Goal: Contribute content: Contribute content

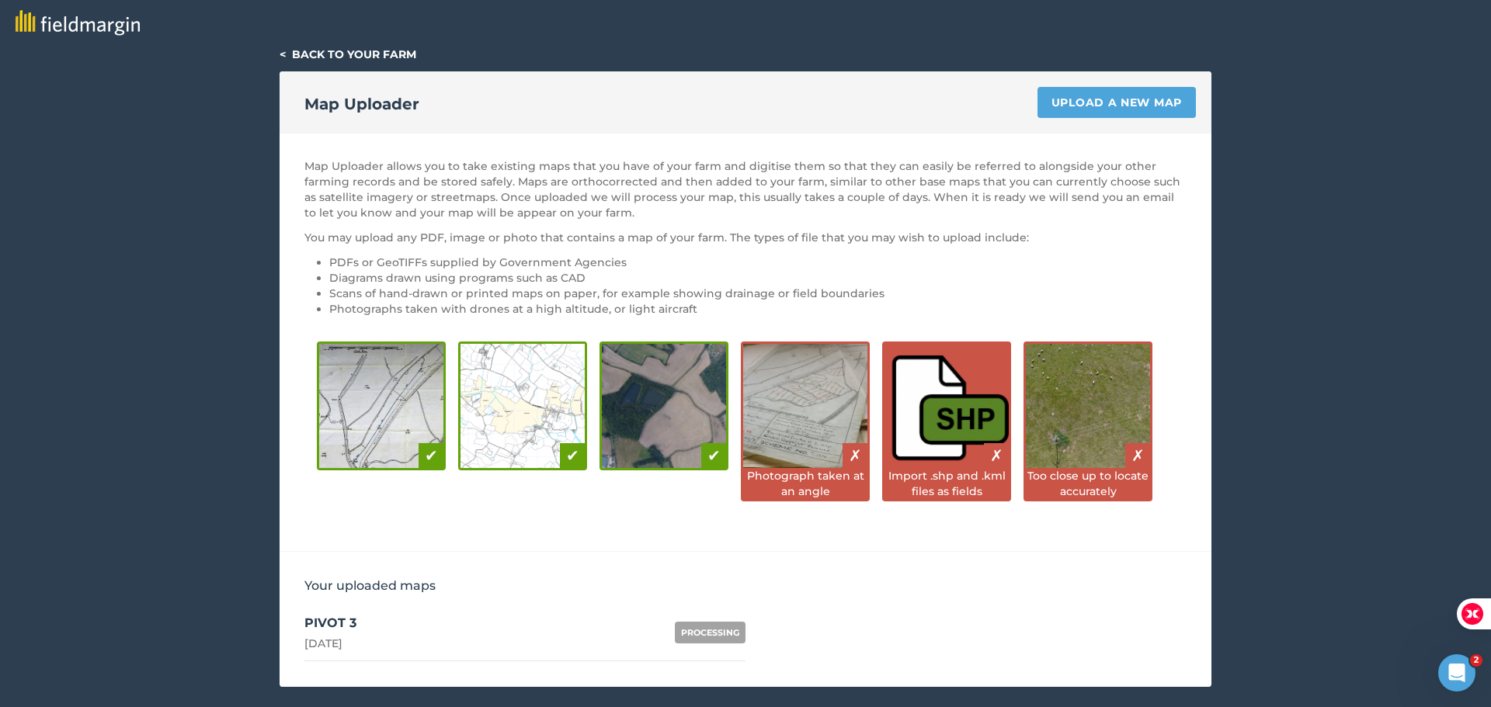
click at [353, 47] on link "< Back to your farm" at bounding box center [348, 54] width 137 height 14
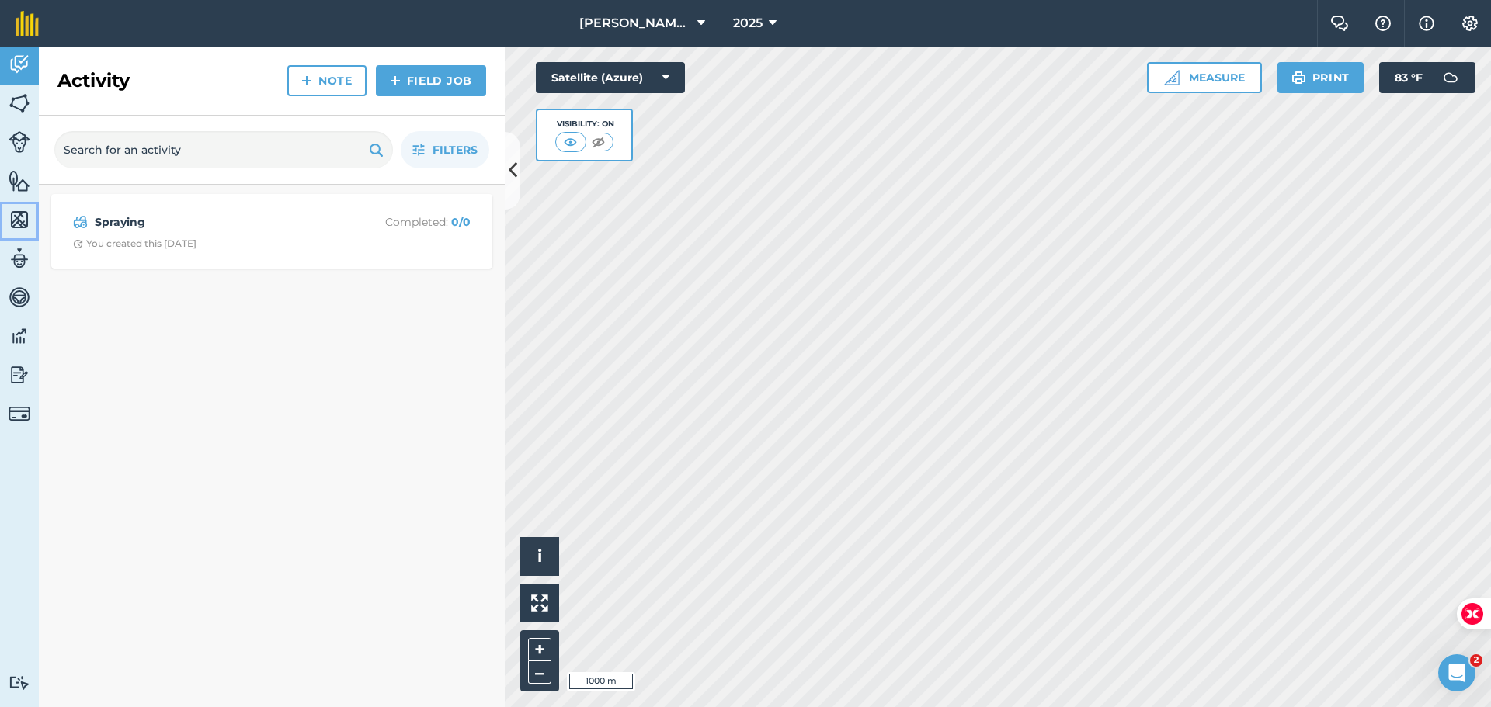
click at [19, 214] on img at bounding box center [20, 219] width 22 height 23
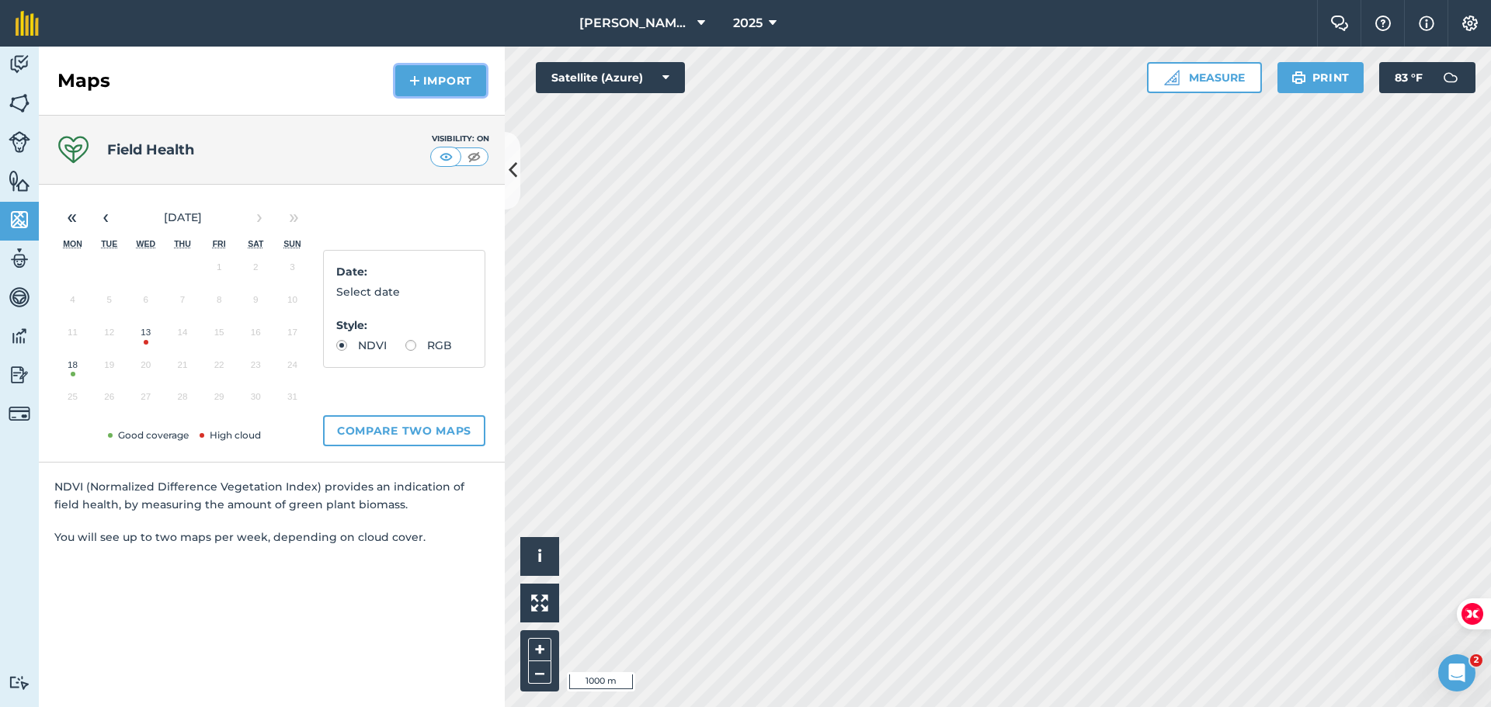
click at [430, 87] on button "Import" at bounding box center [440, 80] width 91 height 31
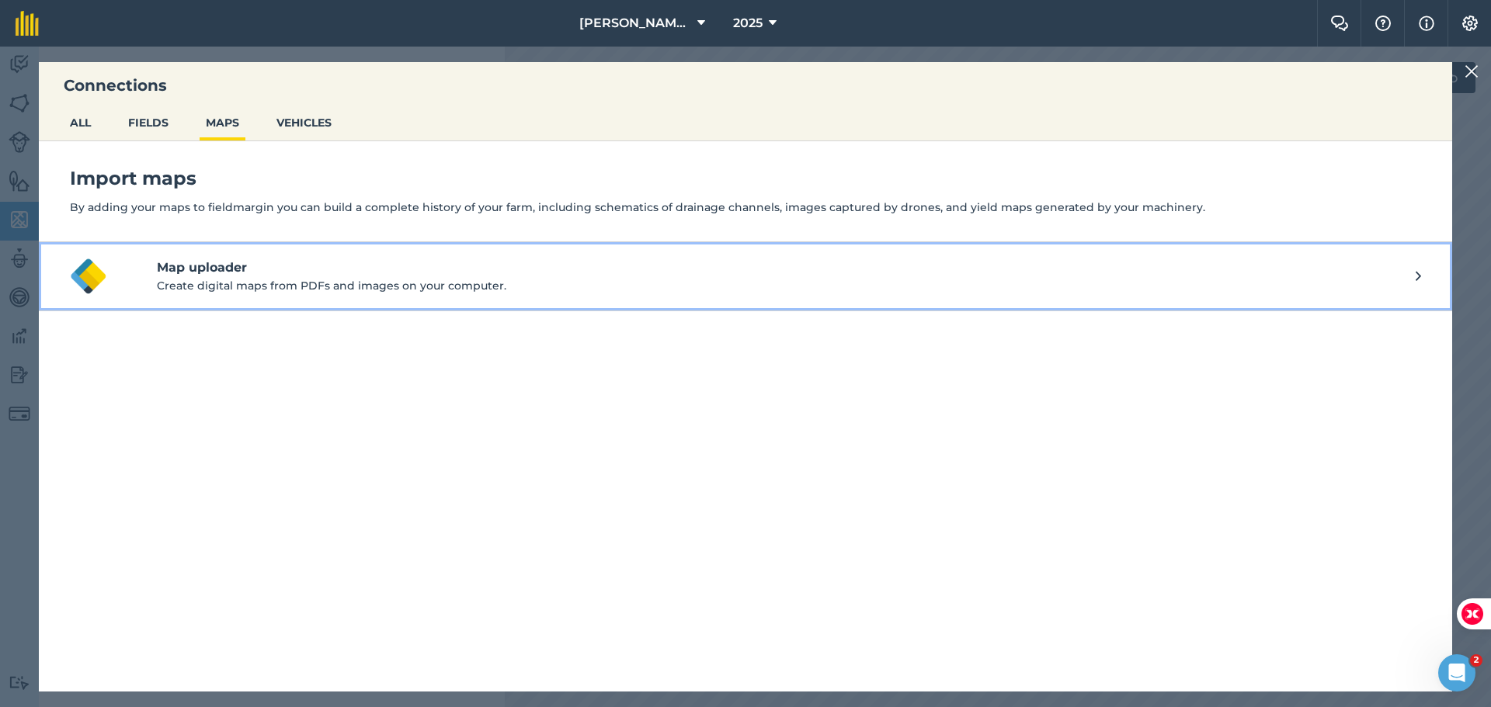
click at [189, 269] on h4 "Map uploader" at bounding box center [786, 268] width 1259 height 19
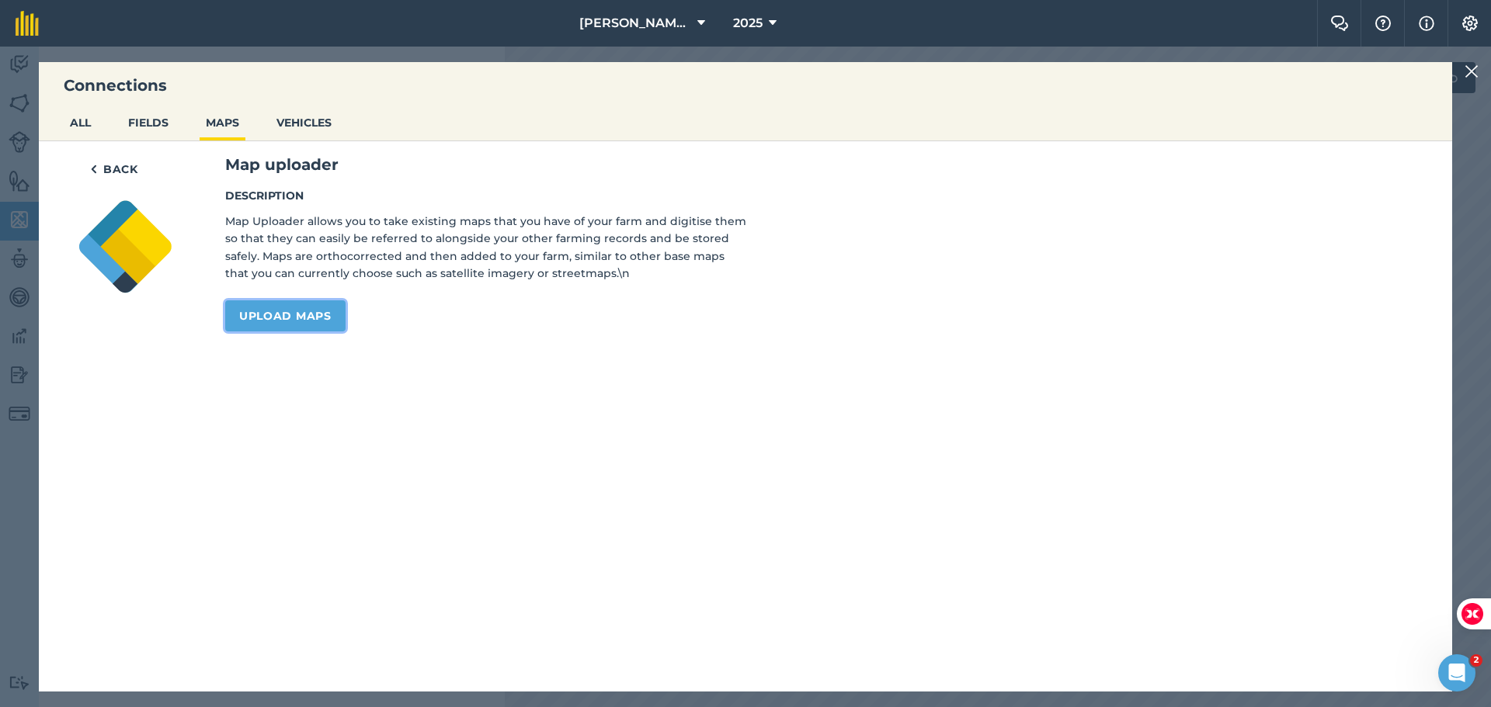
click at [269, 325] on link "Upload maps" at bounding box center [285, 316] width 120 height 31
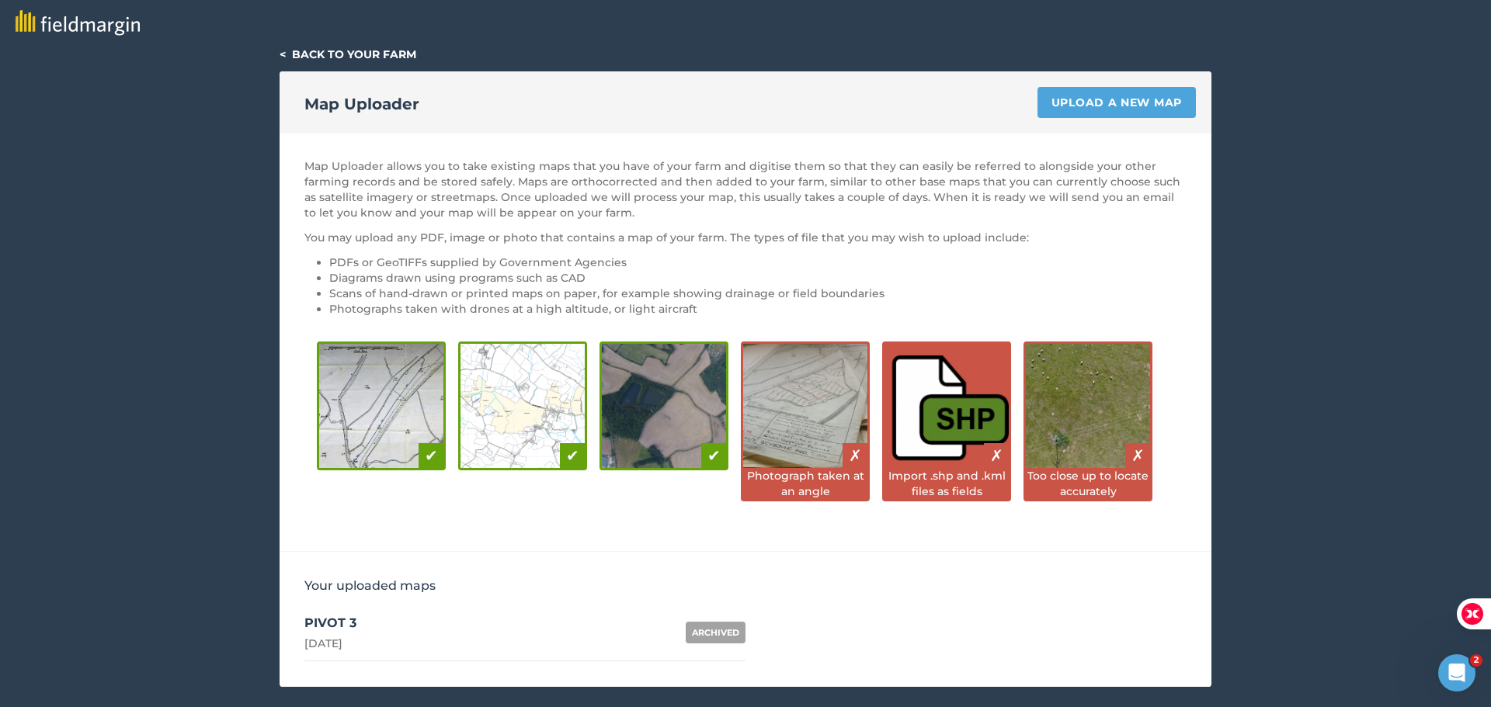
click at [480, 634] on link "PIVOT 3 [DATE] ARCHIVED" at bounding box center [524, 633] width 441 height 57
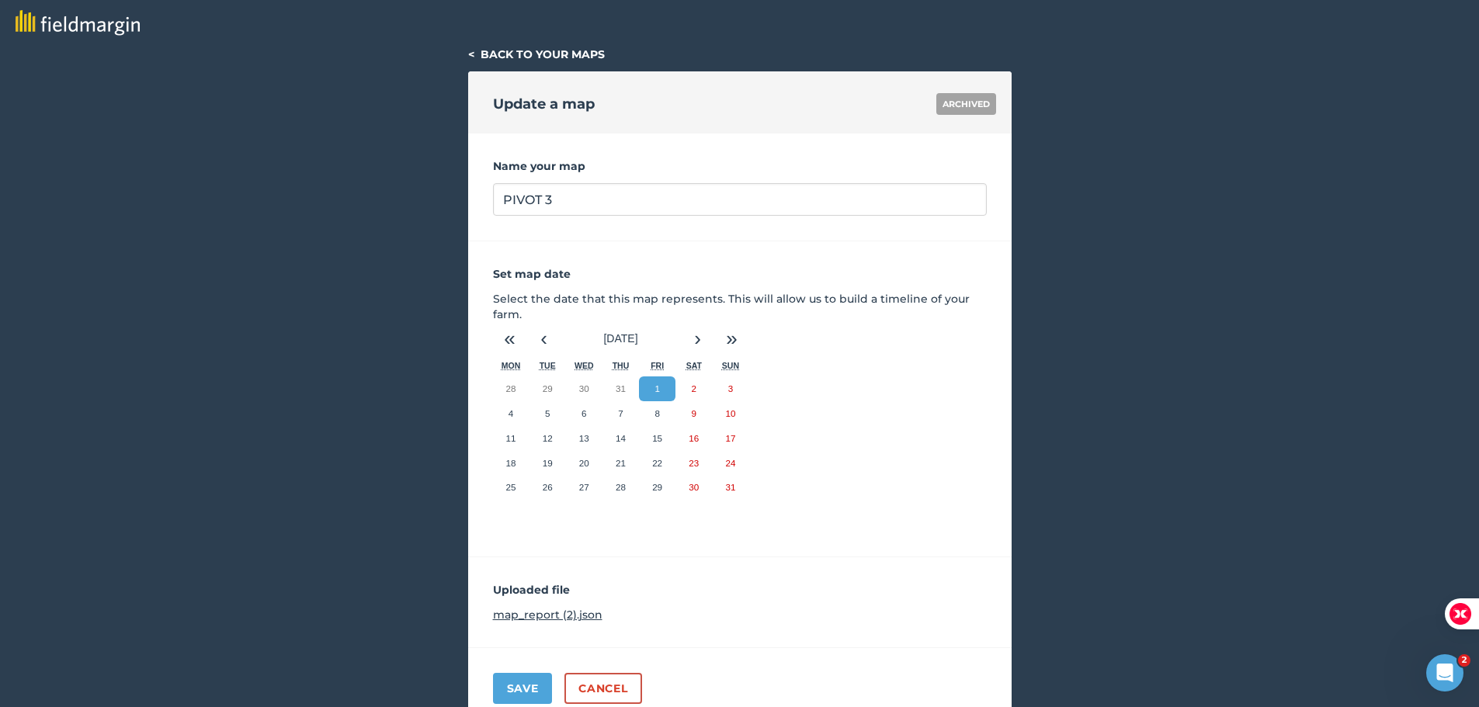
scroll to position [72, 0]
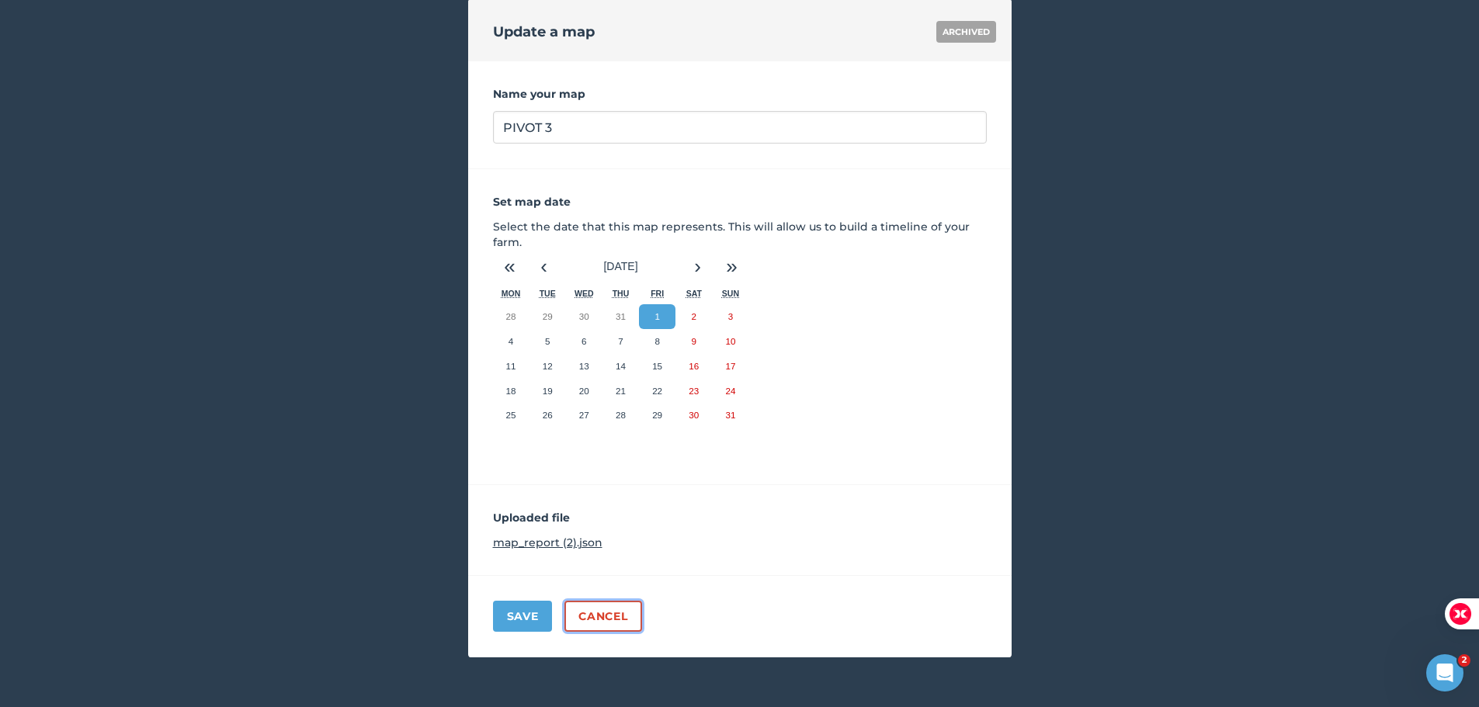
click at [607, 620] on link "Cancel" at bounding box center [603, 616] width 77 height 31
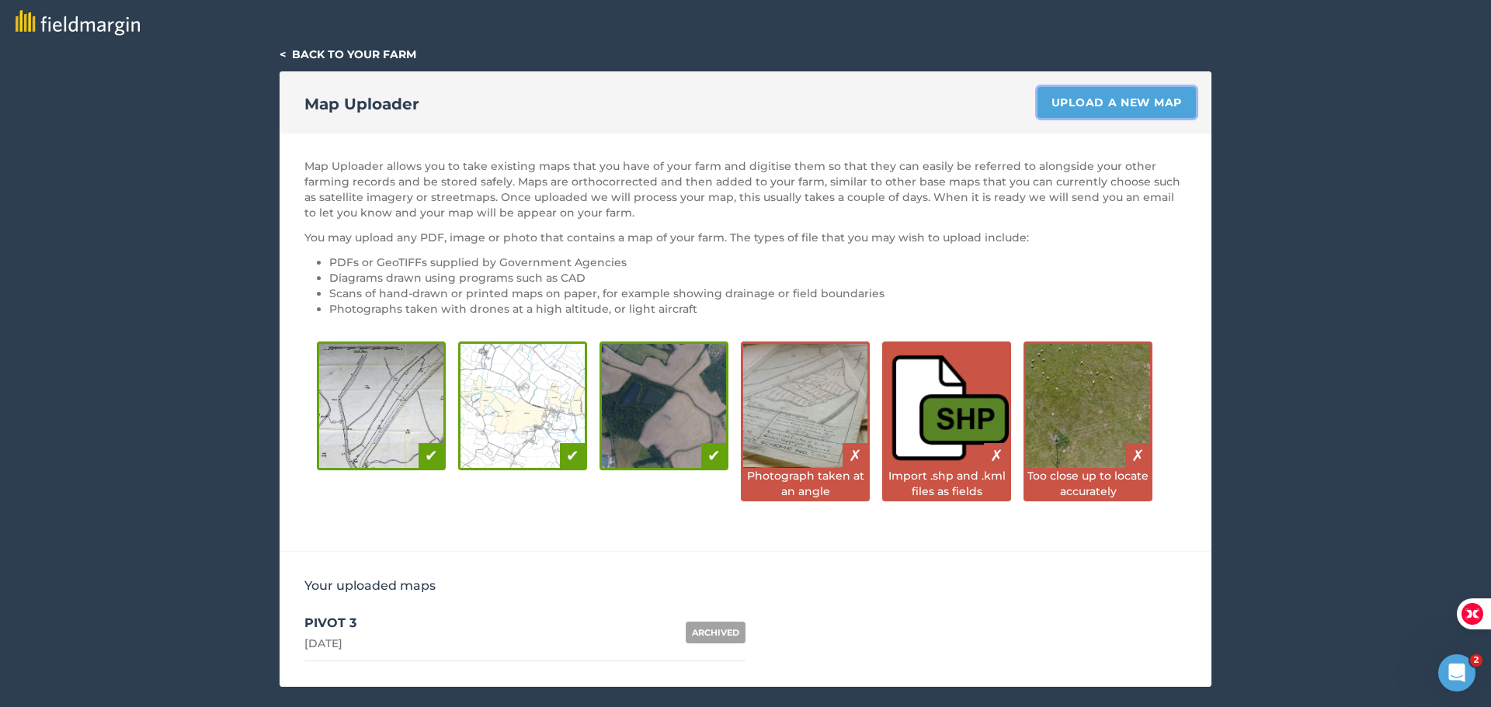
click at [1144, 93] on link "Upload a new map" at bounding box center [1116, 102] width 158 height 31
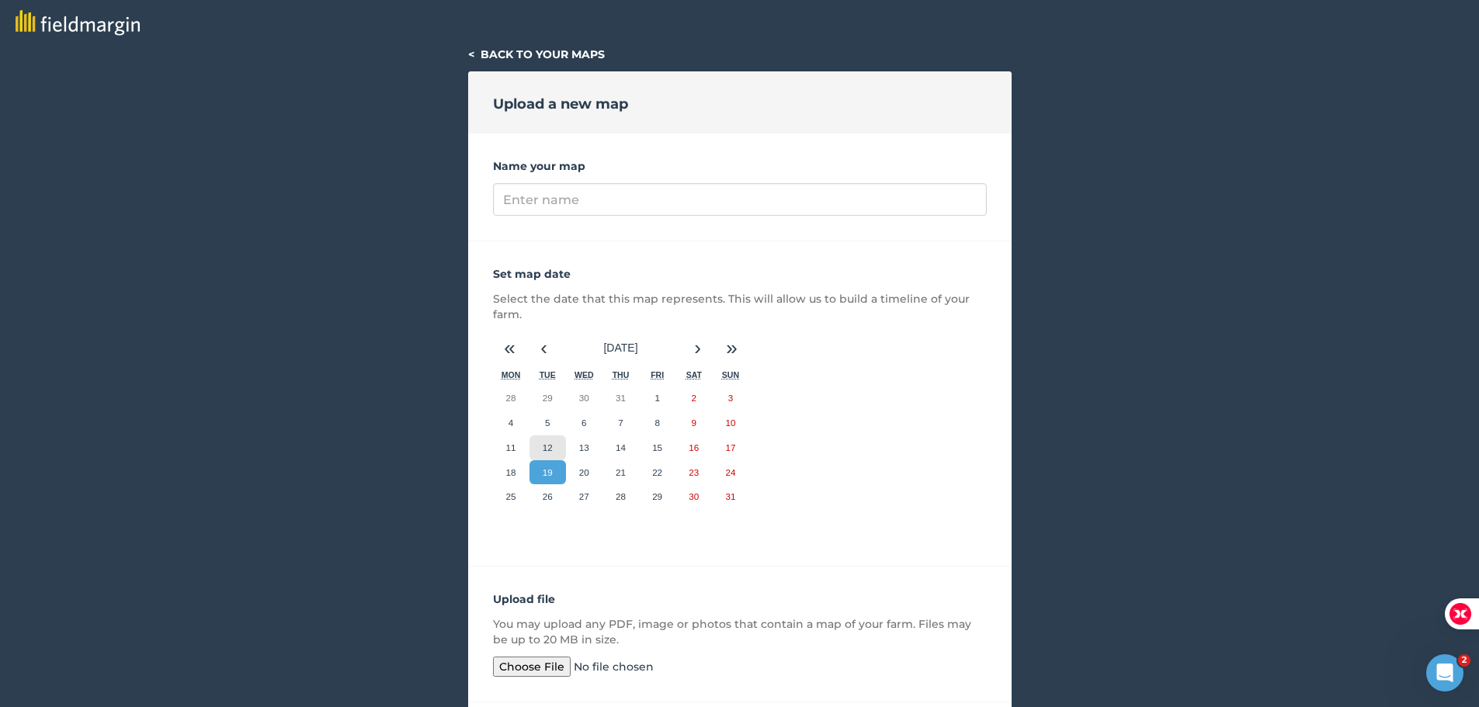
click at [544, 448] on abbr "12" at bounding box center [548, 448] width 10 height 10
click at [552, 662] on input "file" at bounding box center [612, 667] width 238 height 20
type input "C:\fakepath\result (7).tif"
click at [559, 186] on input "Name your map" at bounding box center [740, 199] width 494 height 33
type input "PIVOT 3"
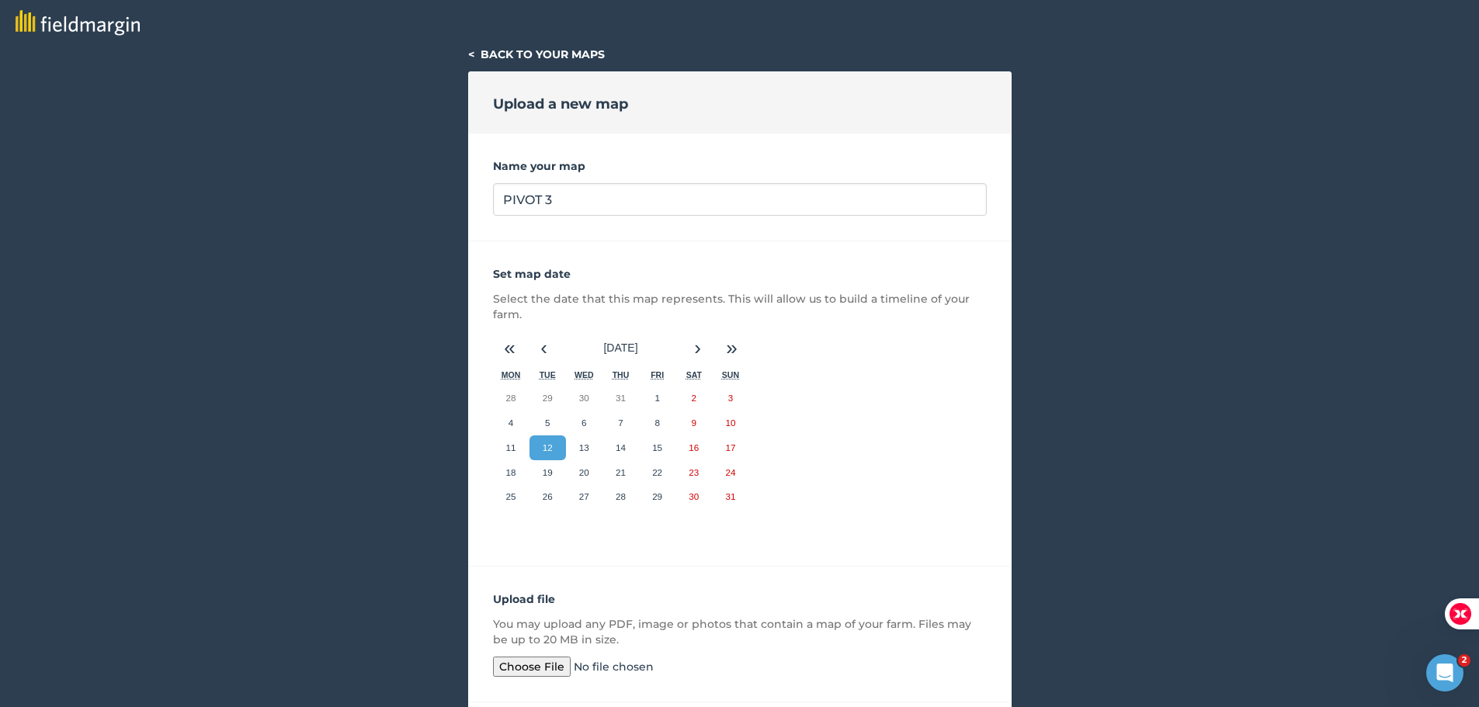
click at [539, 438] on button "12" at bounding box center [548, 448] width 36 height 25
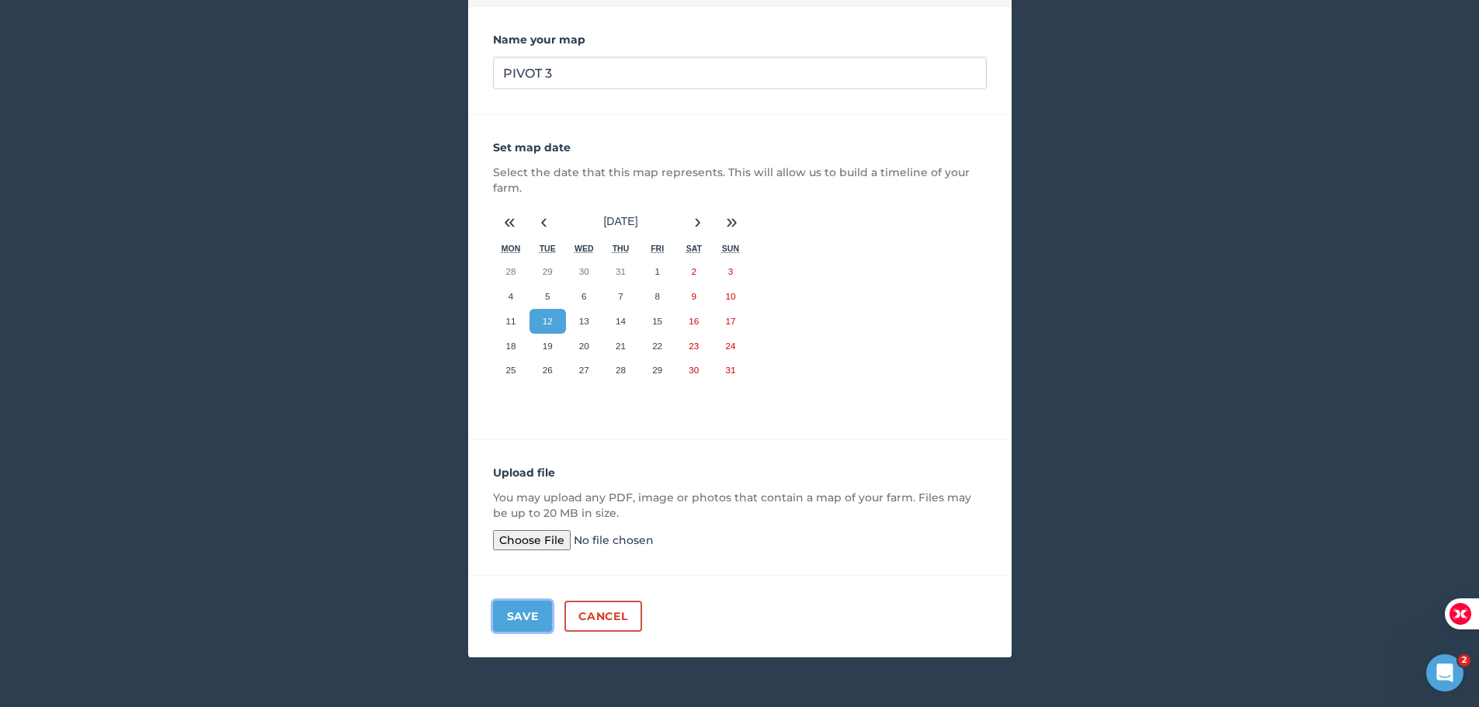
click at [528, 621] on button "Save" at bounding box center [523, 616] width 60 height 31
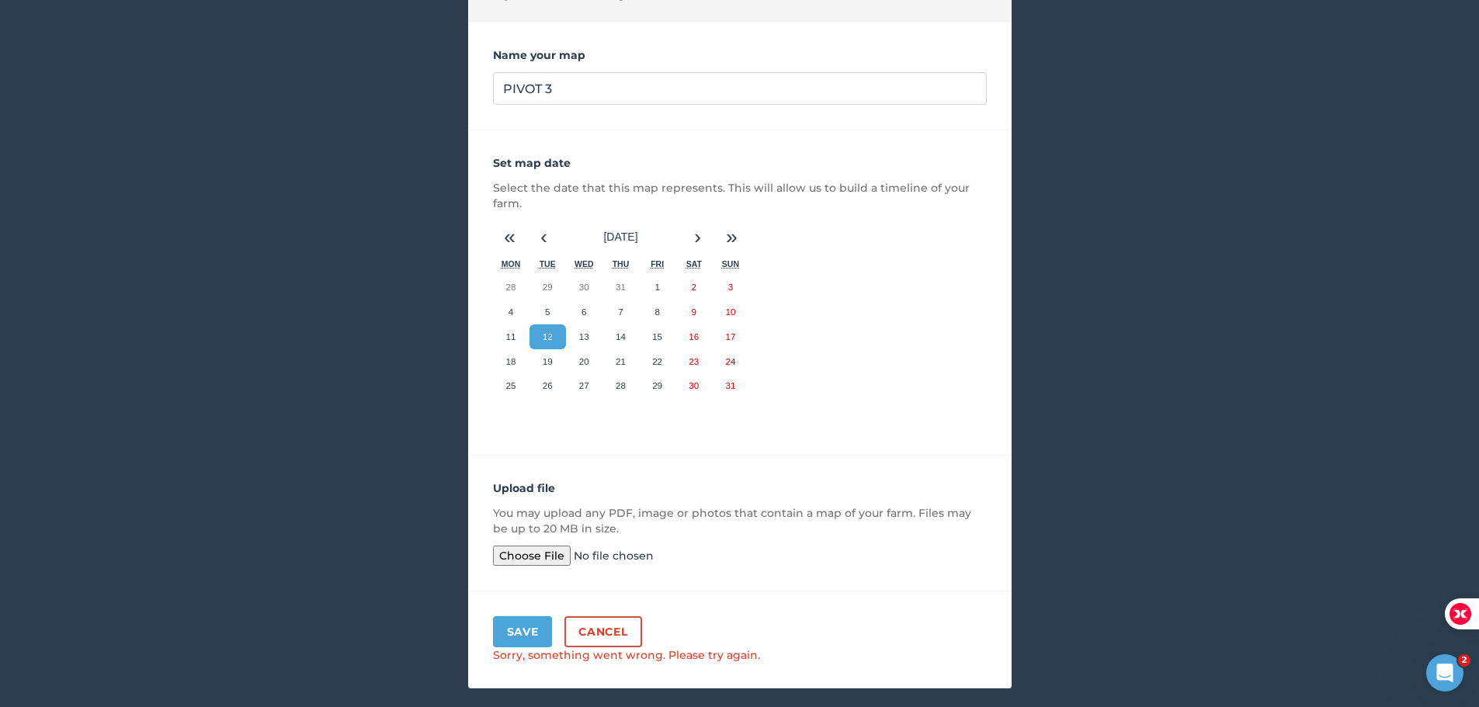
scroll to position [127, 0]
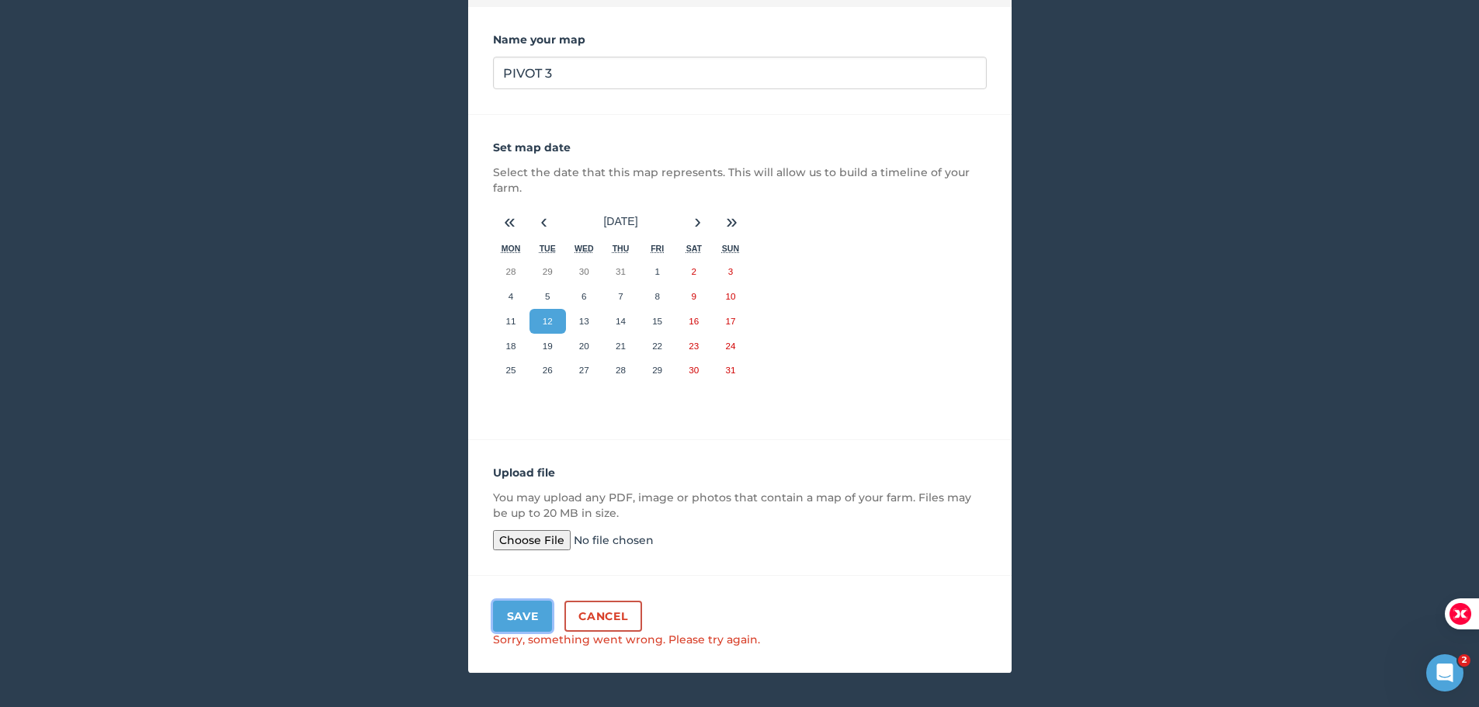
click at [509, 615] on button "Save" at bounding box center [523, 616] width 60 height 31
click at [589, 318] on abbr "13" at bounding box center [584, 321] width 10 height 10
click at [496, 632] on div "Sorry, something went wrong. Please try again." at bounding box center [740, 640] width 494 height 16
click at [514, 622] on button "Save" at bounding box center [523, 616] width 60 height 31
click at [514, 623] on button "Save" at bounding box center [523, 616] width 60 height 31
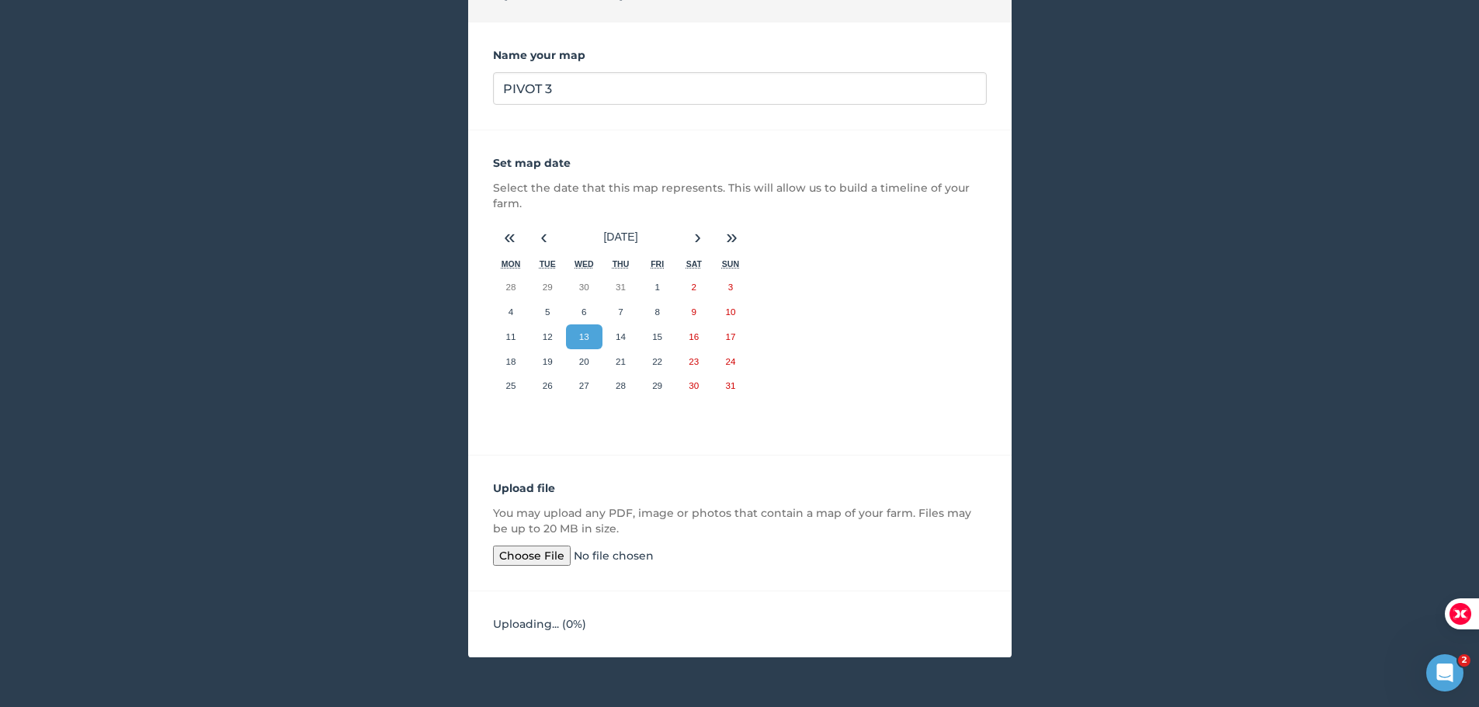
scroll to position [111, 0]
click at [514, 623] on div "Uploading... ( 0 %)" at bounding box center [740, 625] width 544 height 66
